Goal: Navigation & Orientation: Find specific page/section

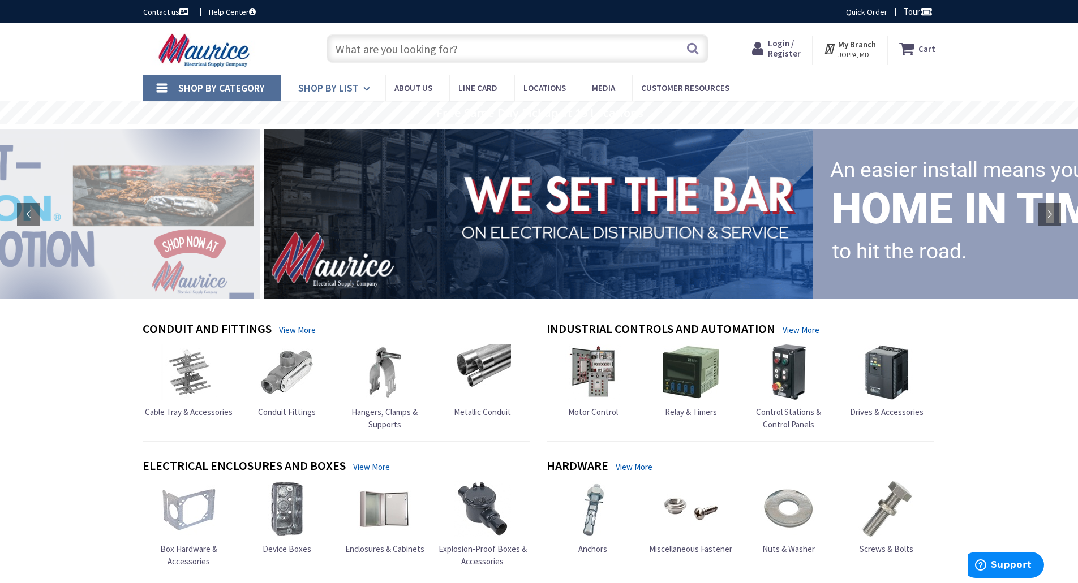
click at [364, 89] on icon at bounding box center [368, 88] width 11 height 25
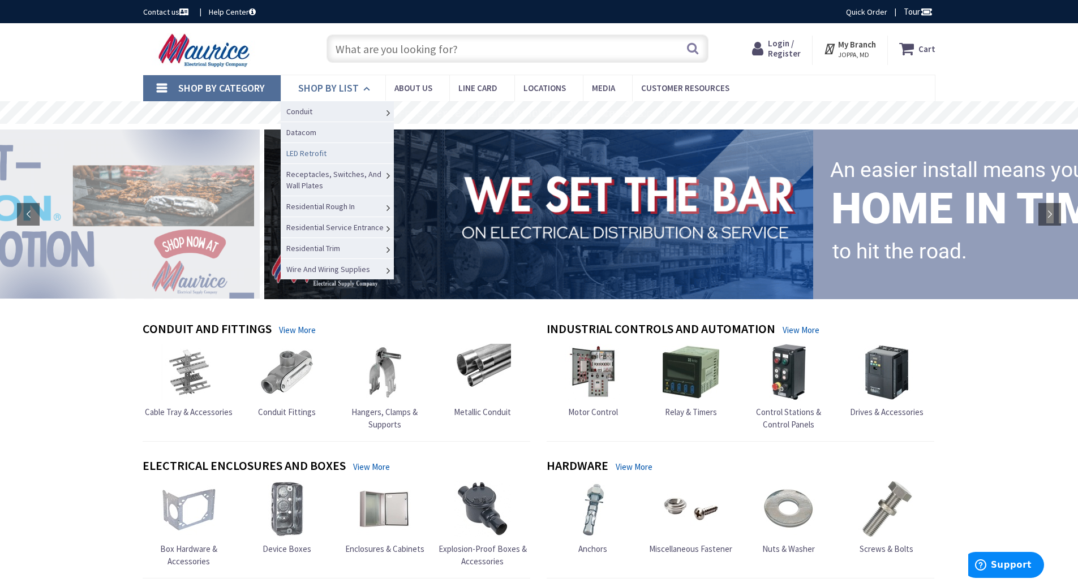
click at [348, 154] on link "LED Retrofit" at bounding box center [337, 153] width 113 height 21
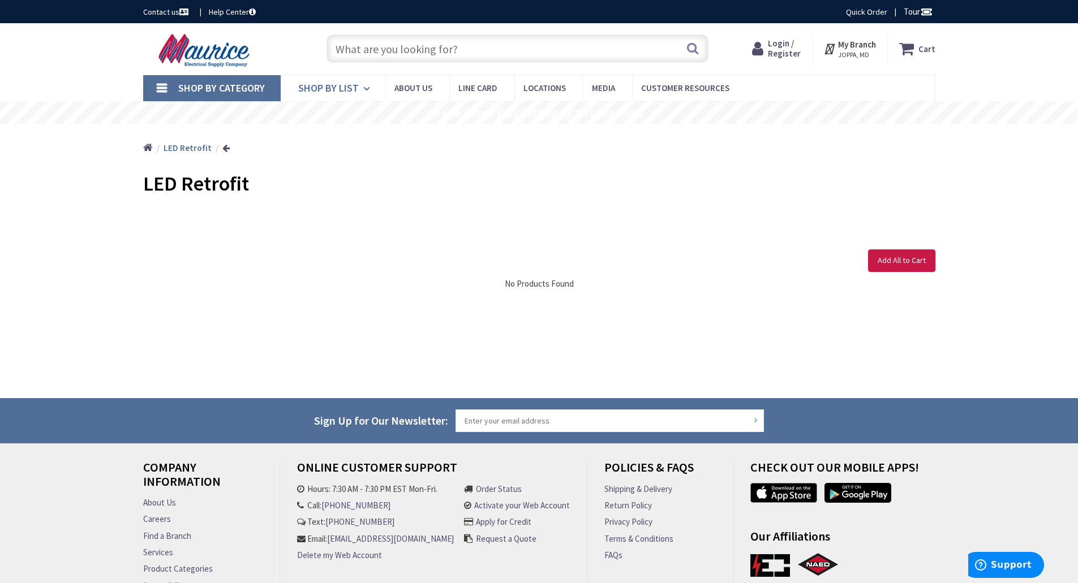
click at [340, 86] on span "Shop By List" at bounding box center [328, 87] width 61 height 13
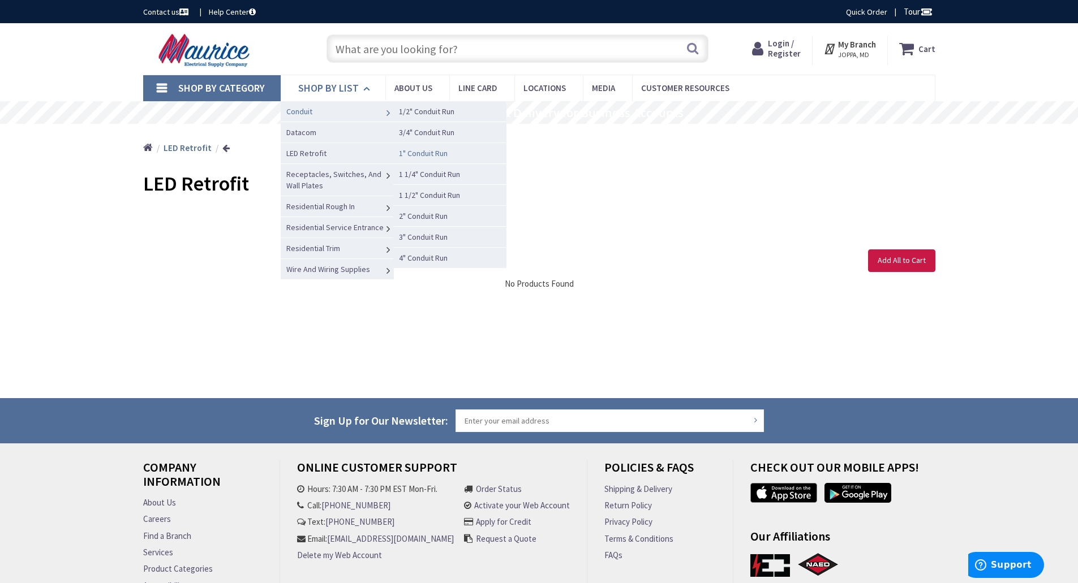
click at [448, 153] on span "1" Conduit Run" at bounding box center [423, 153] width 49 height 10
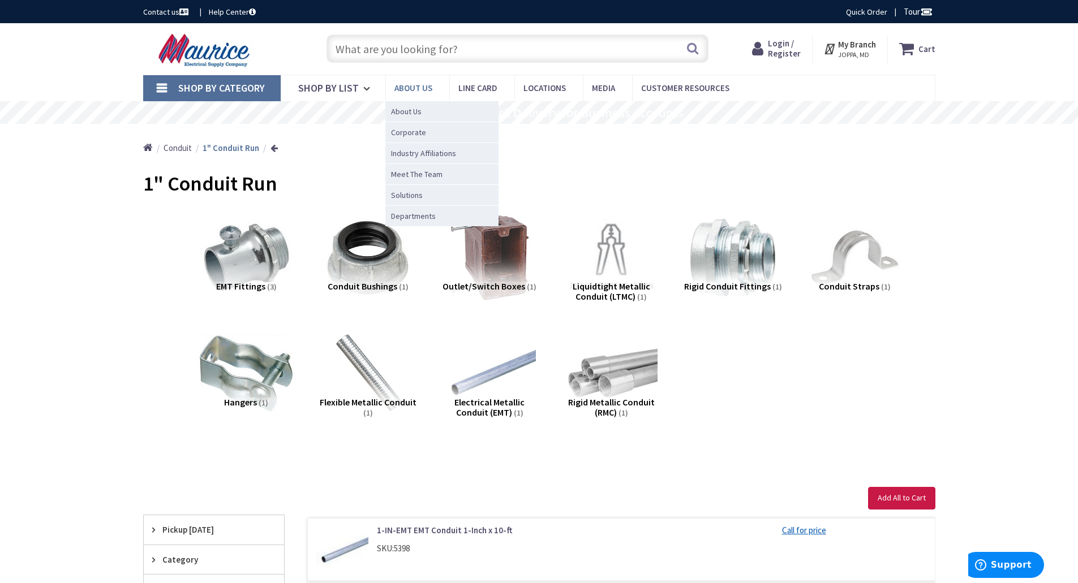
click at [411, 93] on span "About us" at bounding box center [413, 88] width 38 height 11
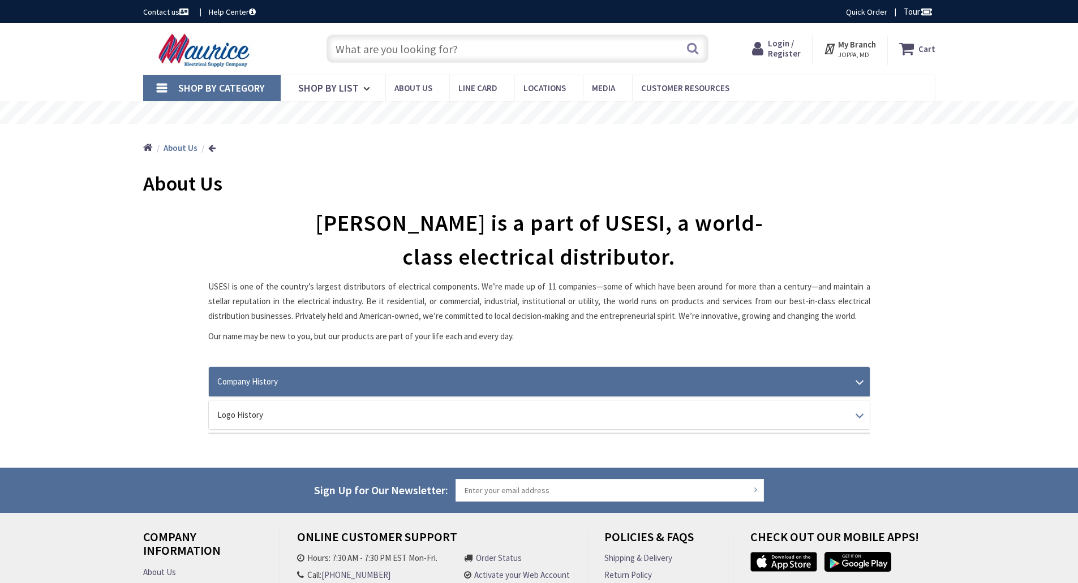
click at [328, 394] on link "Company History" at bounding box center [539, 381] width 661 height 29
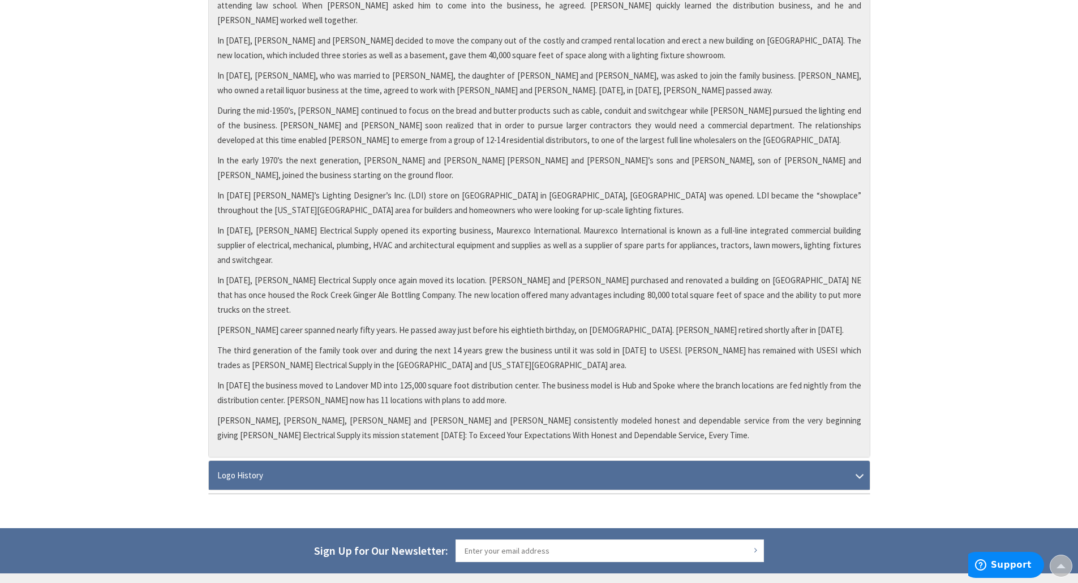
click at [366, 461] on link "Logo History" at bounding box center [539, 475] width 661 height 29
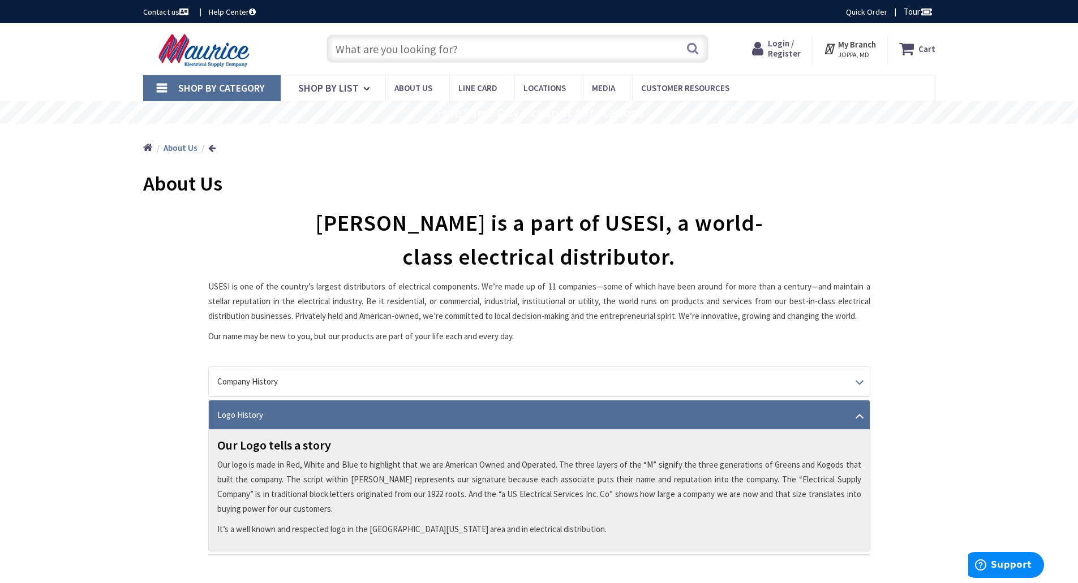
click at [200, 61] on img at bounding box center [205, 50] width 125 height 35
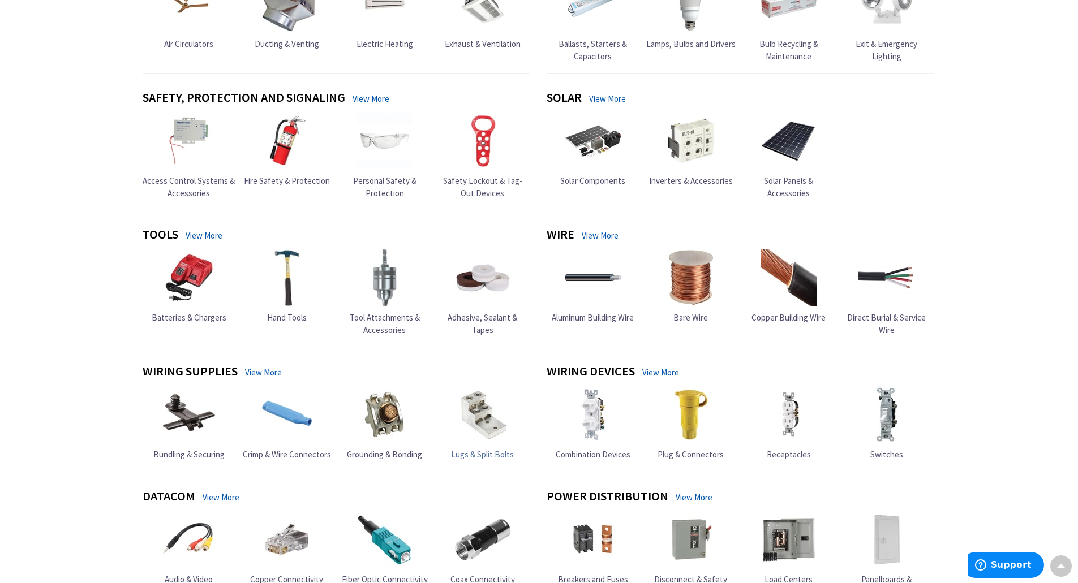
scroll to position [623, 0]
